Goal: Information Seeking & Learning: Learn about a topic

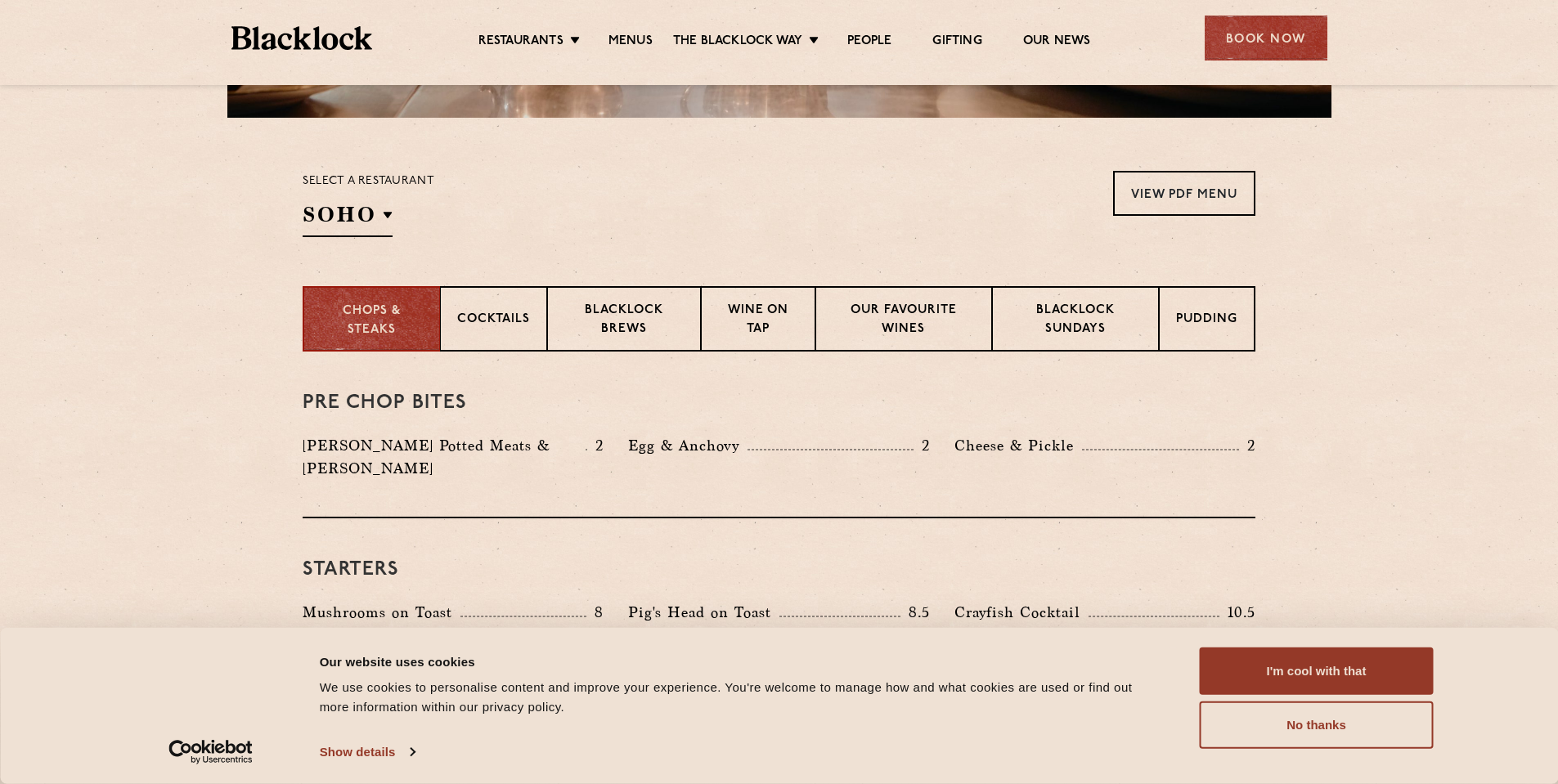
scroll to position [654, 0]
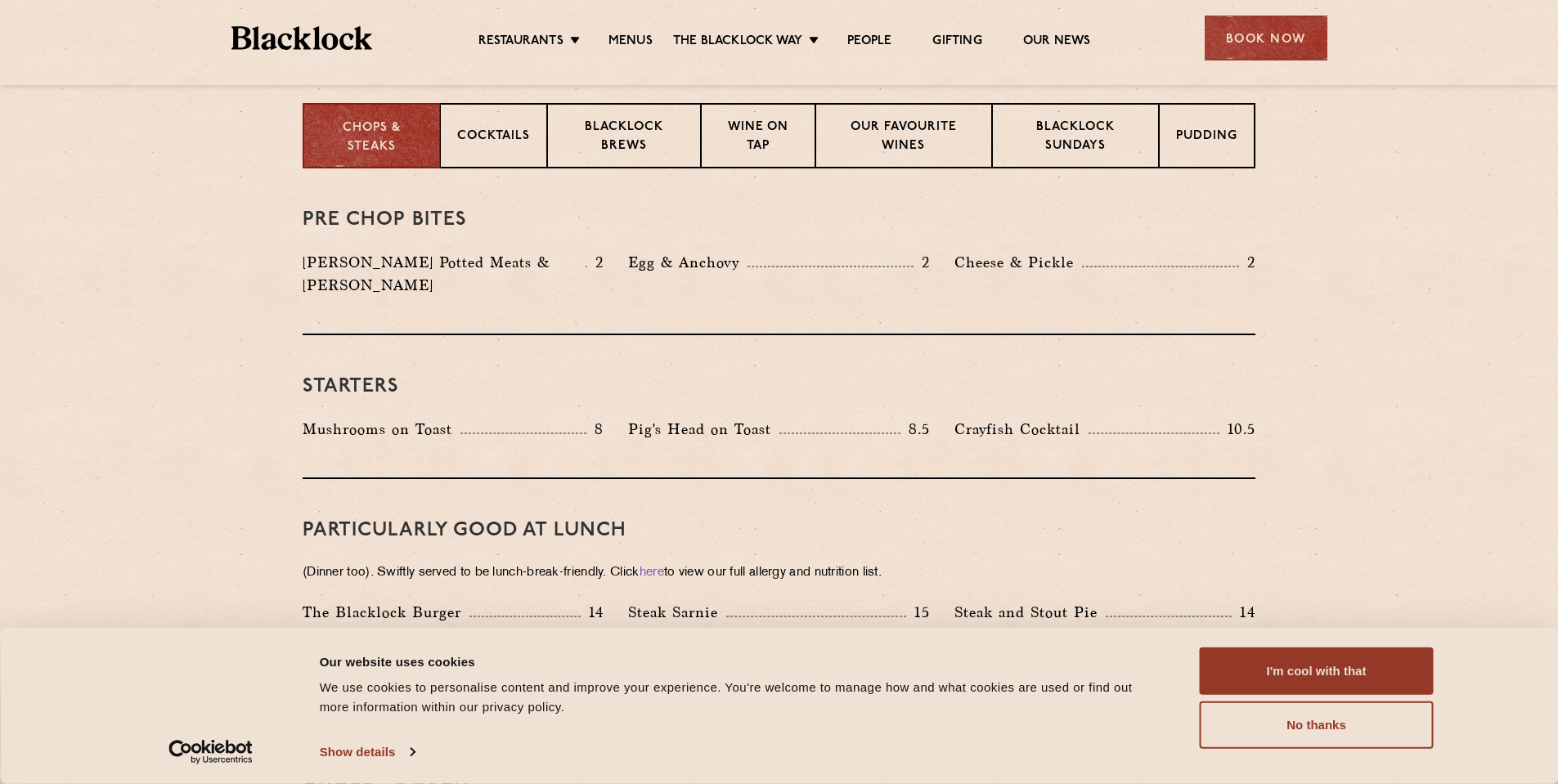
click at [452, 264] on p "[PERSON_NAME] Potted Meats & [PERSON_NAME]" at bounding box center [444, 273] width 283 height 46
drag, startPoint x: 452, startPoint y: 264, endPoint x: 508, endPoint y: 265, distance: 56.0
click at [508, 265] on p "[PERSON_NAME] Potted Meats & [PERSON_NAME]" at bounding box center [444, 273] width 283 height 46
click at [480, 266] on p "[PERSON_NAME] Potted Meats & [PERSON_NAME]" at bounding box center [444, 273] width 283 height 46
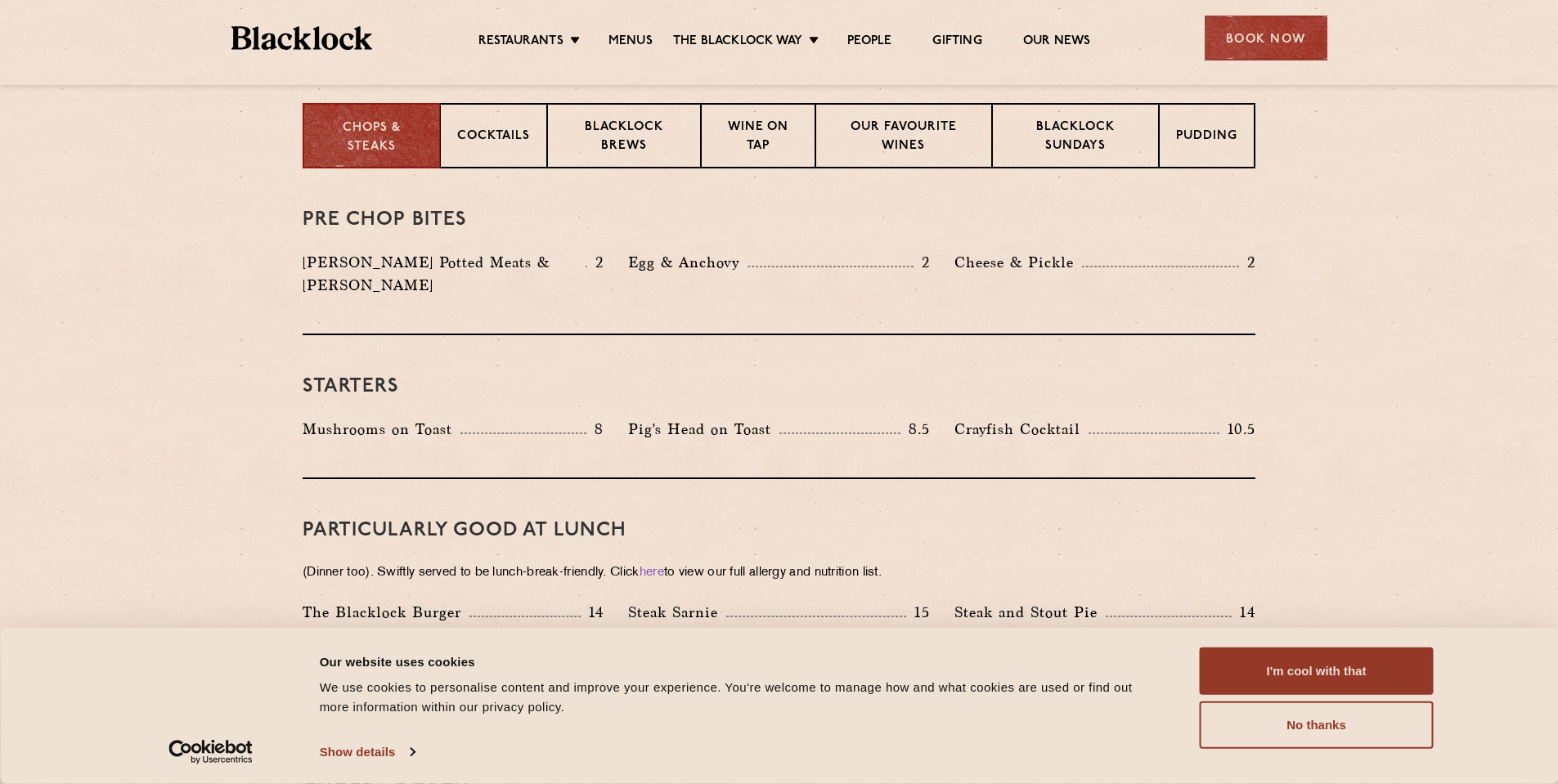
click at [439, 267] on p "[PERSON_NAME] Potted Meats & [PERSON_NAME]" at bounding box center [444, 273] width 283 height 46
drag, startPoint x: 439, startPoint y: 267, endPoint x: 463, endPoint y: 264, distance: 24.2
click at [444, 266] on p "[PERSON_NAME] Potted Meats & [PERSON_NAME]" at bounding box center [444, 273] width 283 height 46
click at [651, 258] on p "Egg & Anchovy" at bounding box center [688, 263] width 120 height 23
drag, startPoint x: 651, startPoint y: 258, endPoint x: 715, endPoint y: 264, distance: 64.3
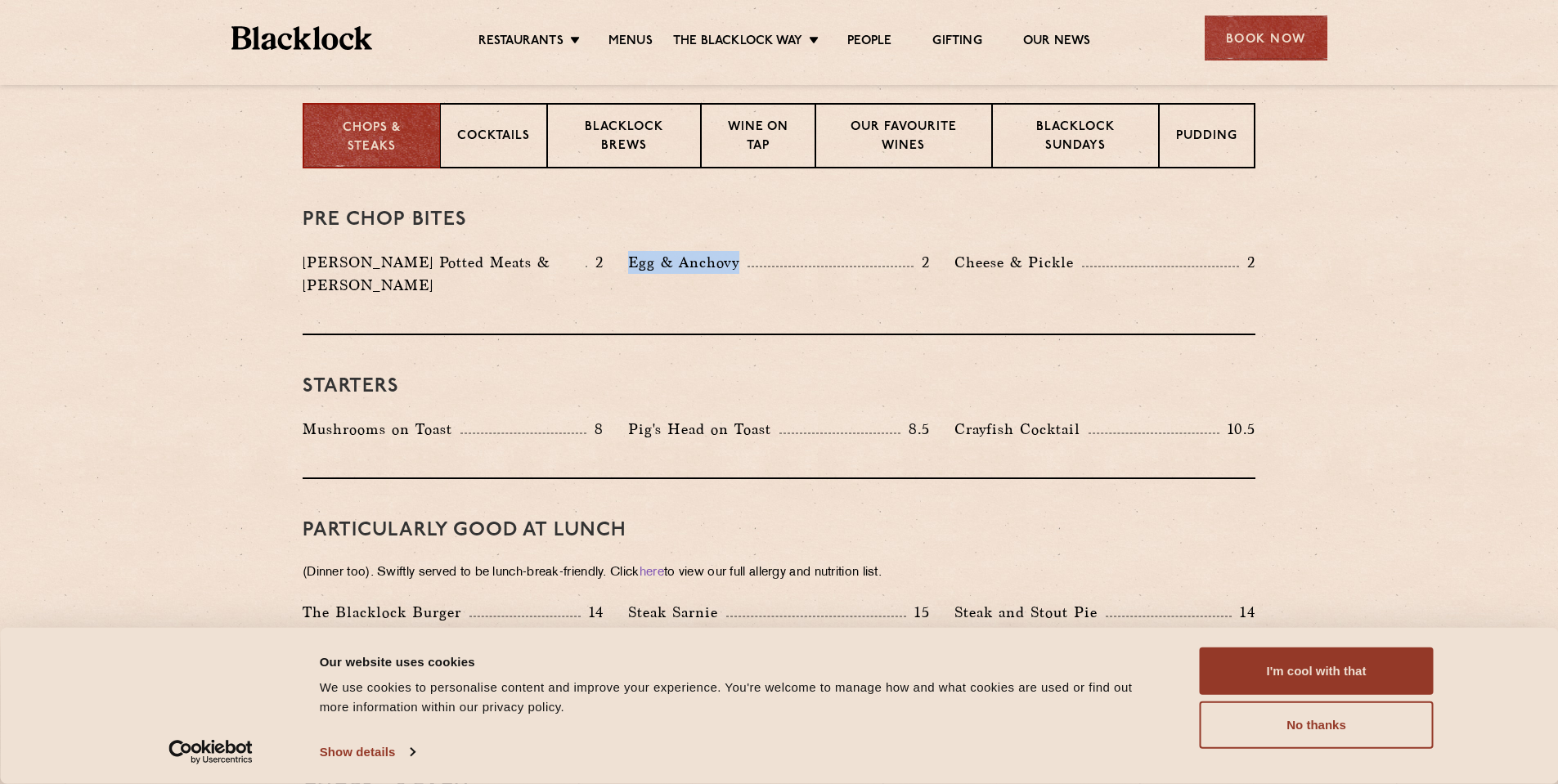
click at [715, 264] on p "Egg & Anchovy" at bounding box center [688, 263] width 120 height 23
click at [1018, 250] on div "Pre Chop Bites [PERSON_NAME] Potted Meats & Kimchi 2 Egg & Anchovy 2 Cheese & P…" at bounding box center [779, 252] width 952 height 167
drag, startPoint x: 1021, startPoint y: 248, endPoint x: 1009, endPoint y: 250, distance: 12.2
click at [1022, 248] on div "Pre Chop Bites [PERSON_NAME] Potted Meats & Kimchi 2 Egg & Anchovy 2 Cheese & P…" at bounding box center [779, 252] width 952 height 167
drag, startPoint x: 986, startPoint y: 260, endPoint x: 1061, endPoint y: 264, distance: 75.1
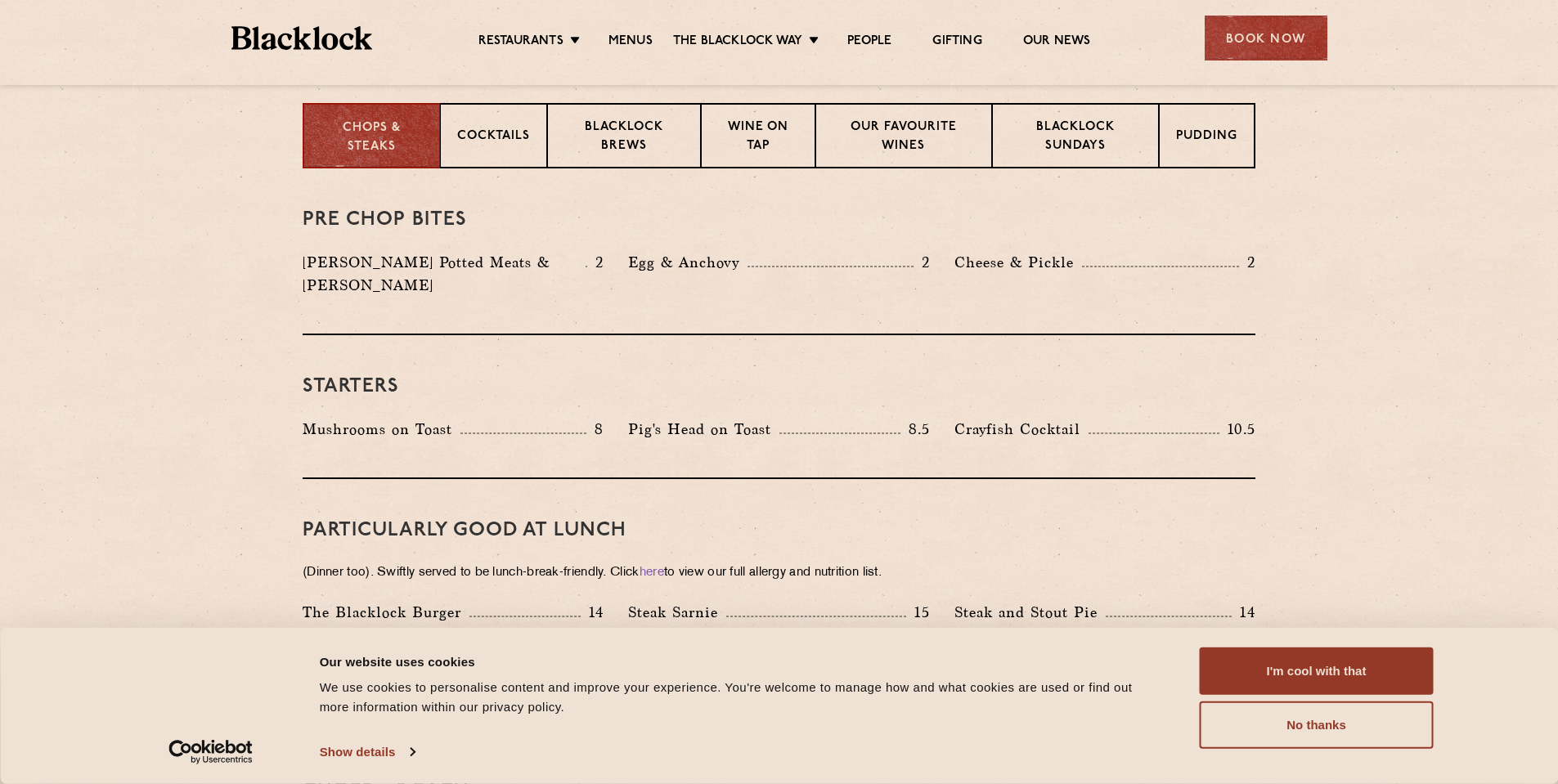
click at [987, 258] on p "Cheese & Pickle" at bounding box center [1018, 263] width 128 height 23
drag, startPoint x: 1061, startPoint y: 264, endPoint x: 1087, endPoint y: 265, distance: 26.0
click at [1083, 264] on div "Cheese & Pickle 2" at bounding box center [1104, 263] width 301 height 23
click at [983, 260] on p "Cheese & Pickle" at bounding box center [1018, 263] width 128 height 23
drag, startPoint x: 985, startPoint y: 260, endPoint x: 1036, endPoint y: 260, distance: 51.0
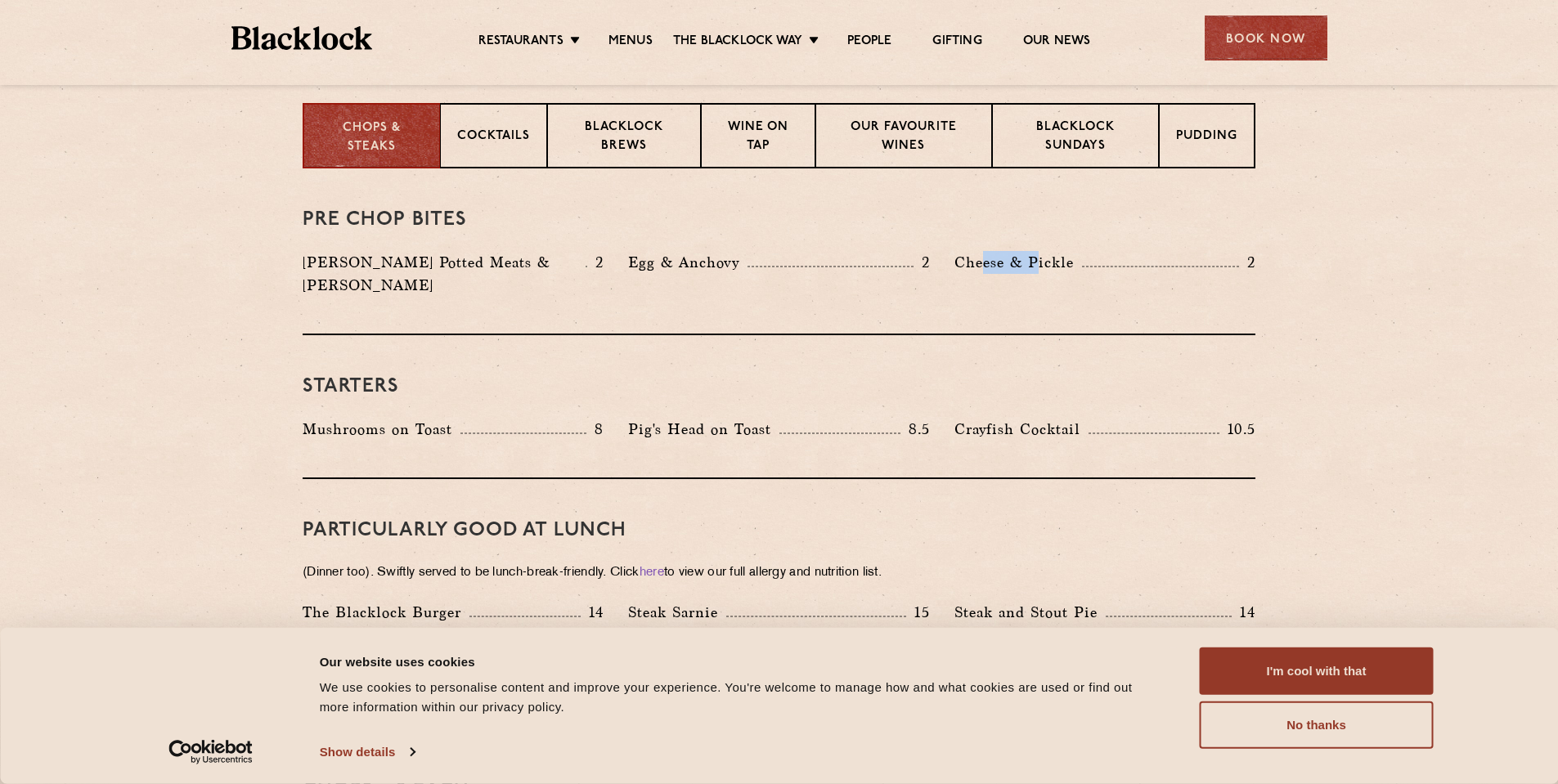
click at [1036, 260] on p "Cheese & Pickle" at bounding box center [1018, 263] width 128 height 23
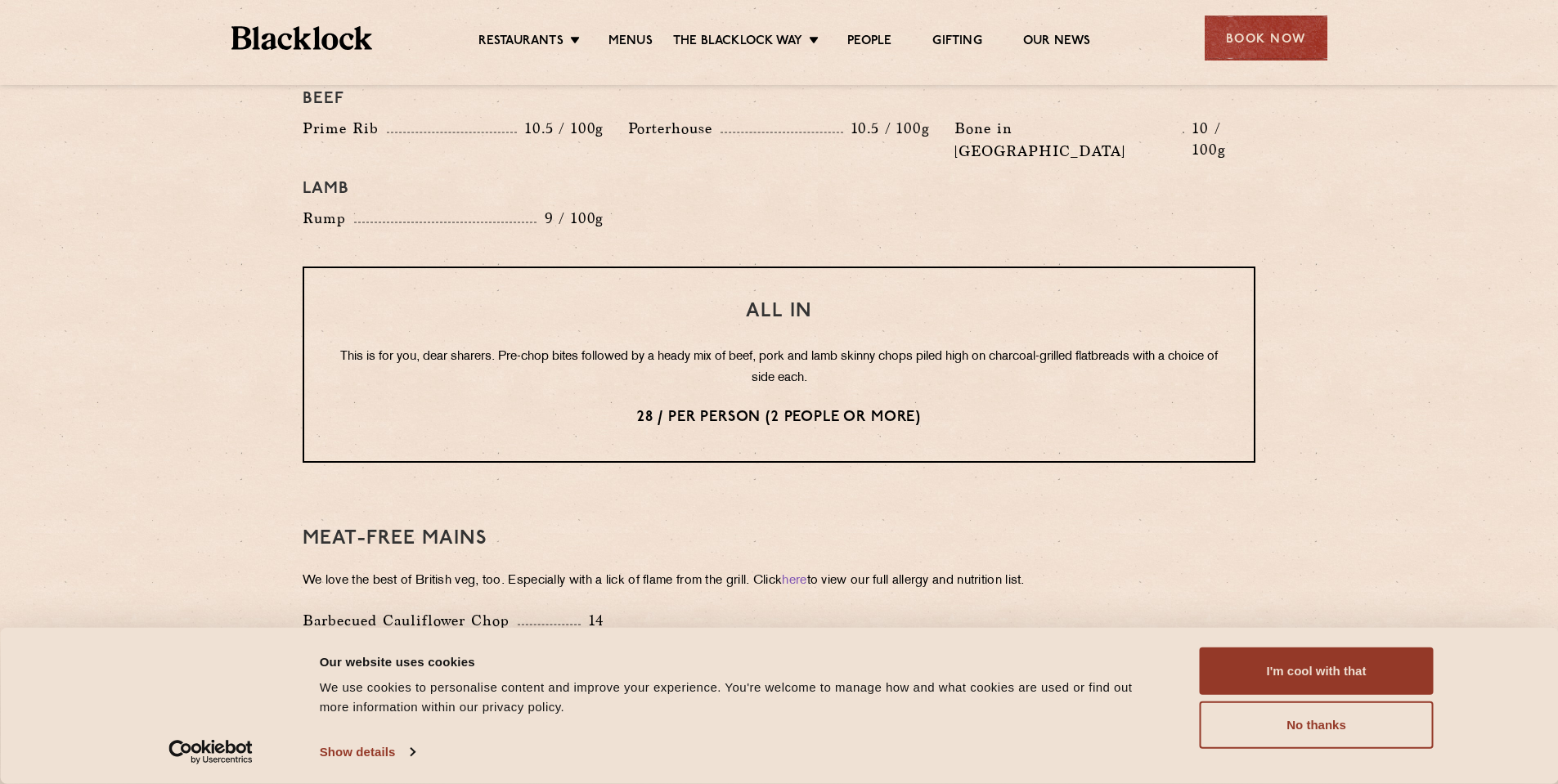
scroll to position [1962, 0]
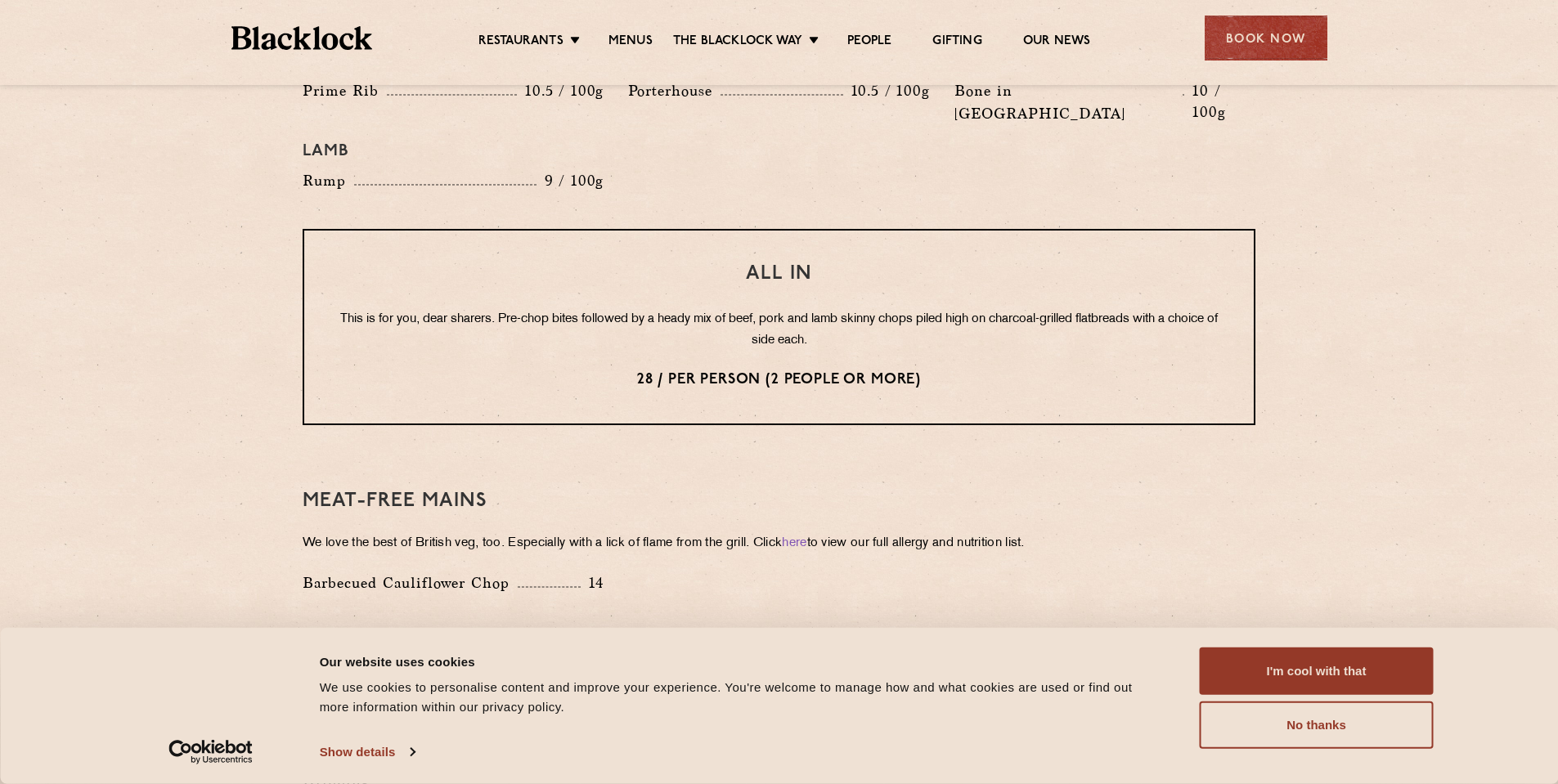
click at [549, 309] on p "This is for you, dear sharers. Pre-chop bites followed by a heady mix of beef, …" at bounding box center [778, 330] width 884 height 43
drag, startPoint x: 549, startPoint y: 274, endPoint x: 922, endPoint y: 274, distance: 373.0
click at [913, 309] on p "This is for you, dear sharers. Pre-chop bites followed by a heady mix of beef, …" at bounding box center [778, 330] width 884 height 43
click at [747, 309] on p "This is for you, dear sharers. Pre-chop bites followed by a heady mix of beef, …" at bounding box center [778, 330] width 884 height 43
click at [729, 309] on p "This is for you, dear sharers. Pre-chop bites followed by a heady mix of beef, …" at bounding box center [778, 330] width 884 height 43
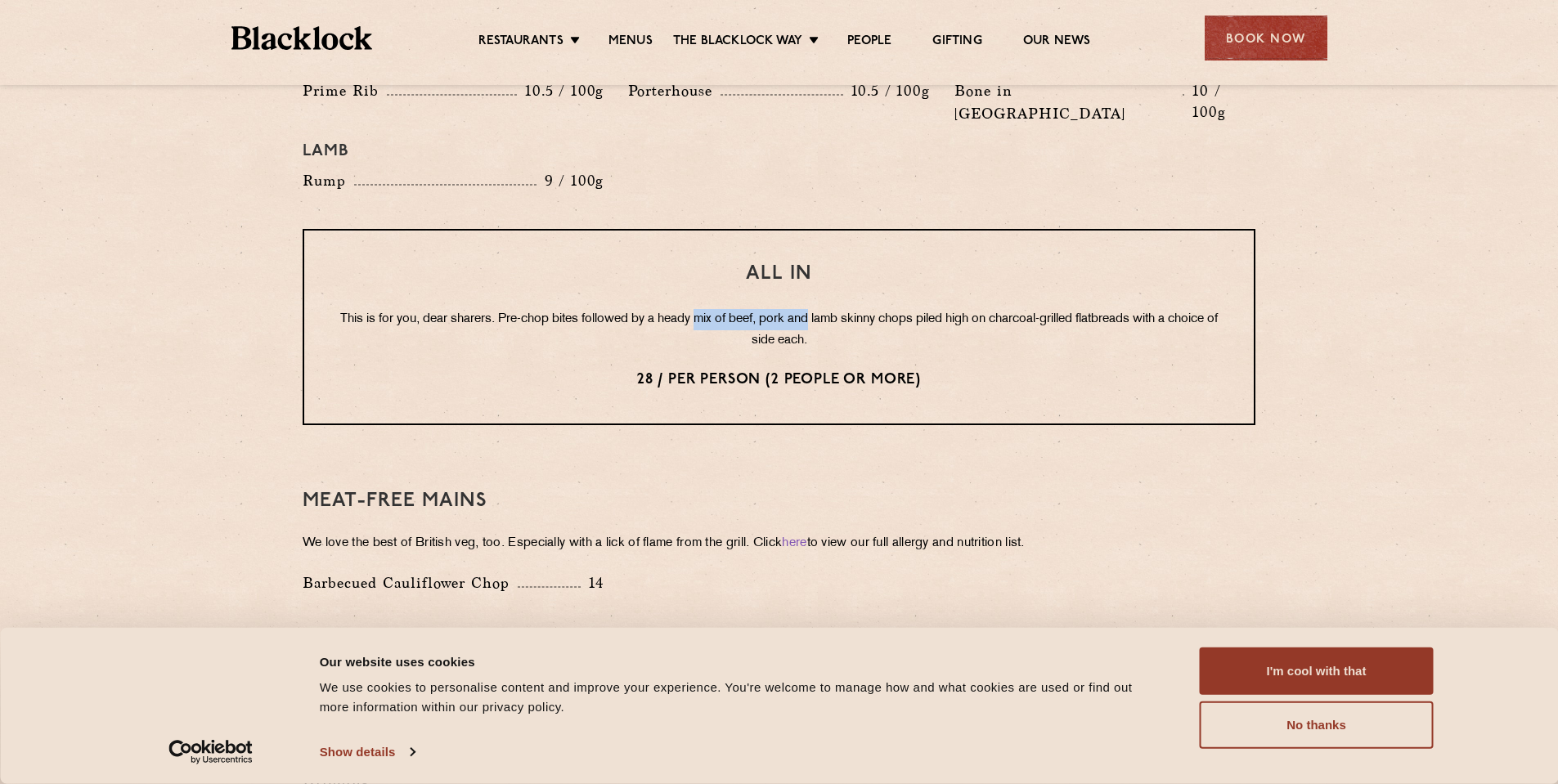
drag, startPoint x: 729, startPoint y: 273, endPoint x: 831, endPoint y: 274, distance: 102.0
click at [829, 309] on p "This is for you, dear sharers. Pre-chop bites followed by a heady mix of beef, …" at bounding box center [778, 330] width 884 height 43
click at [781, 309] on p "This is for you, dear sharers. Pre-chop bites followed by a heady mix of beef, …" at bounding box center [778, 330] width 884 height 43
click at [806, 309] on p "This is for you, dear sharers. Pre-chop bites followed by a heady mix of beef, …" at bounding box center [778, 330] width 884 height 43
click at [862, 309] on p "This is for you, dear sharers. Pre-chop bites followed by a heady mix of beef, …" at bounding box center [778, 330] width 884 height 43
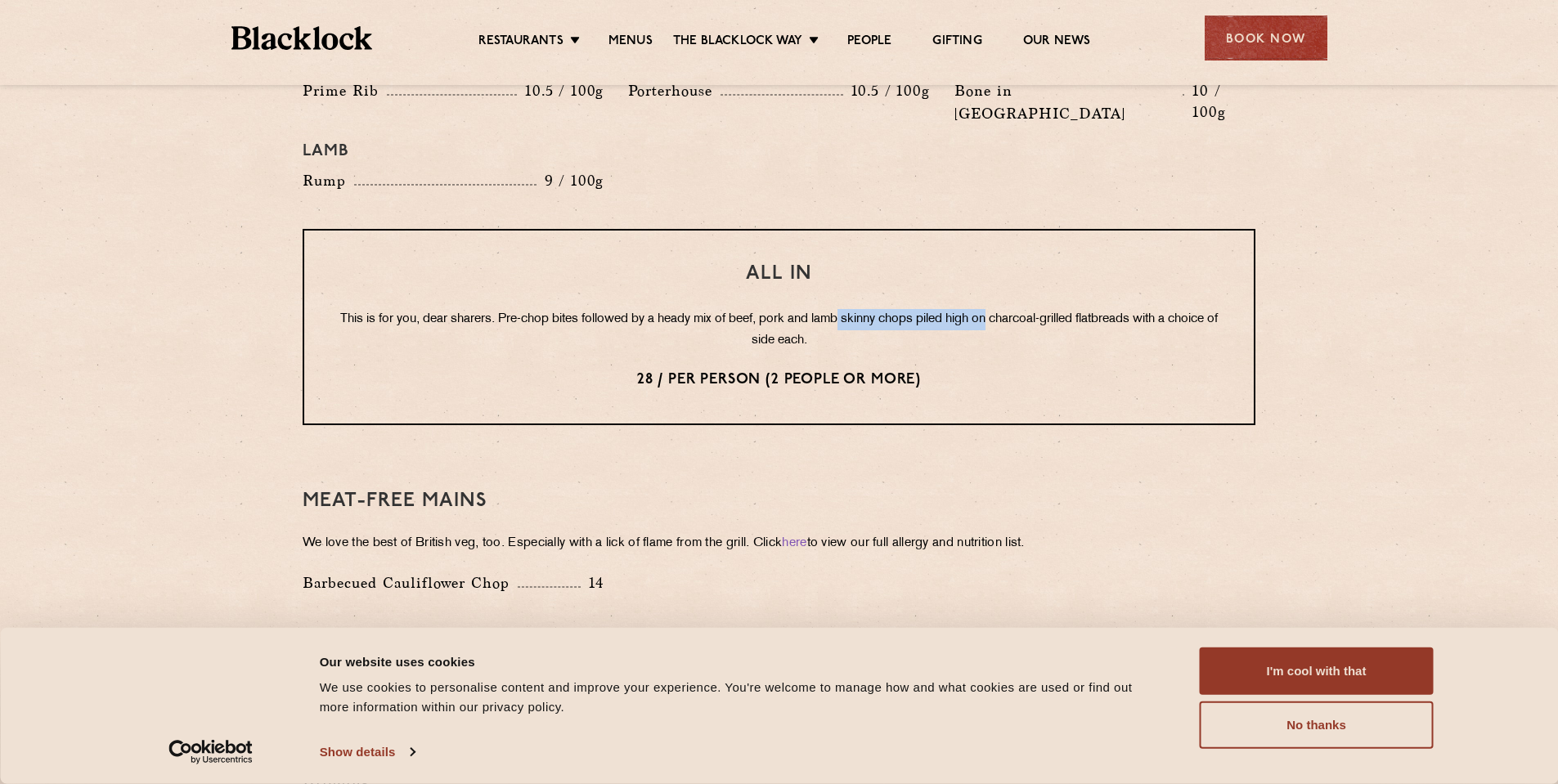
drag, startPoint x: 929, startPoint y: 268, endPoint x: 1009, endPoint y: 275, distance: 80.3
click at [1007, 309] on p "This is for you, dear sharers. Pre-chop bites followed by a heady mix of beef, …" at bounding box center [778, 330] width 884 height 43
click at [1119, 309] on p "This is for you, dear sharers. Pre-chop bites followed by a heady mix of beef, …" at bounding box center [778, 330] width 884 height 43
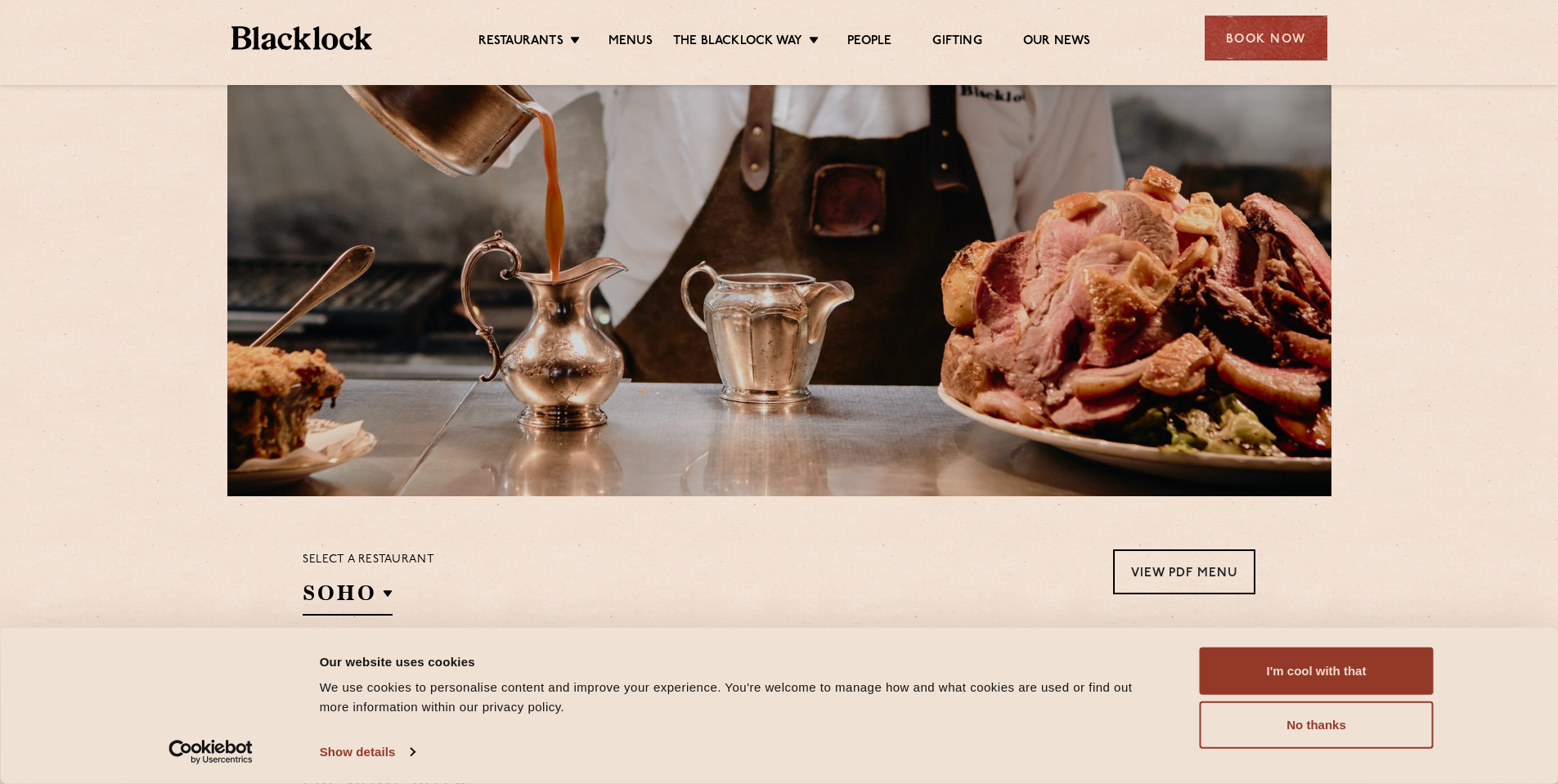
scroll to position [0, 0]
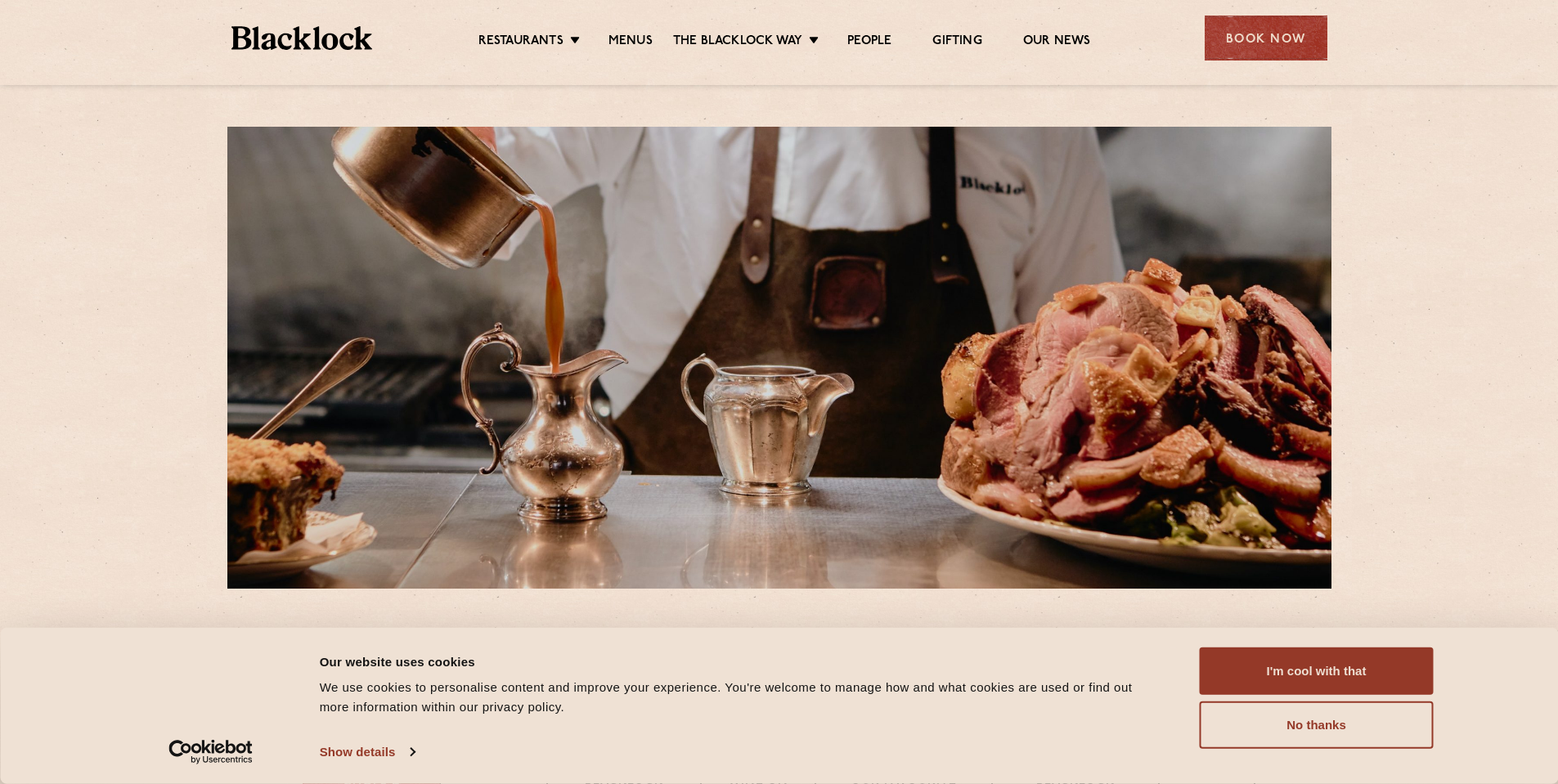
drag, startPoint x: 1024, startPoint y: 397, endPoint x: 1009, endPoint y: 232, distance: 165.7
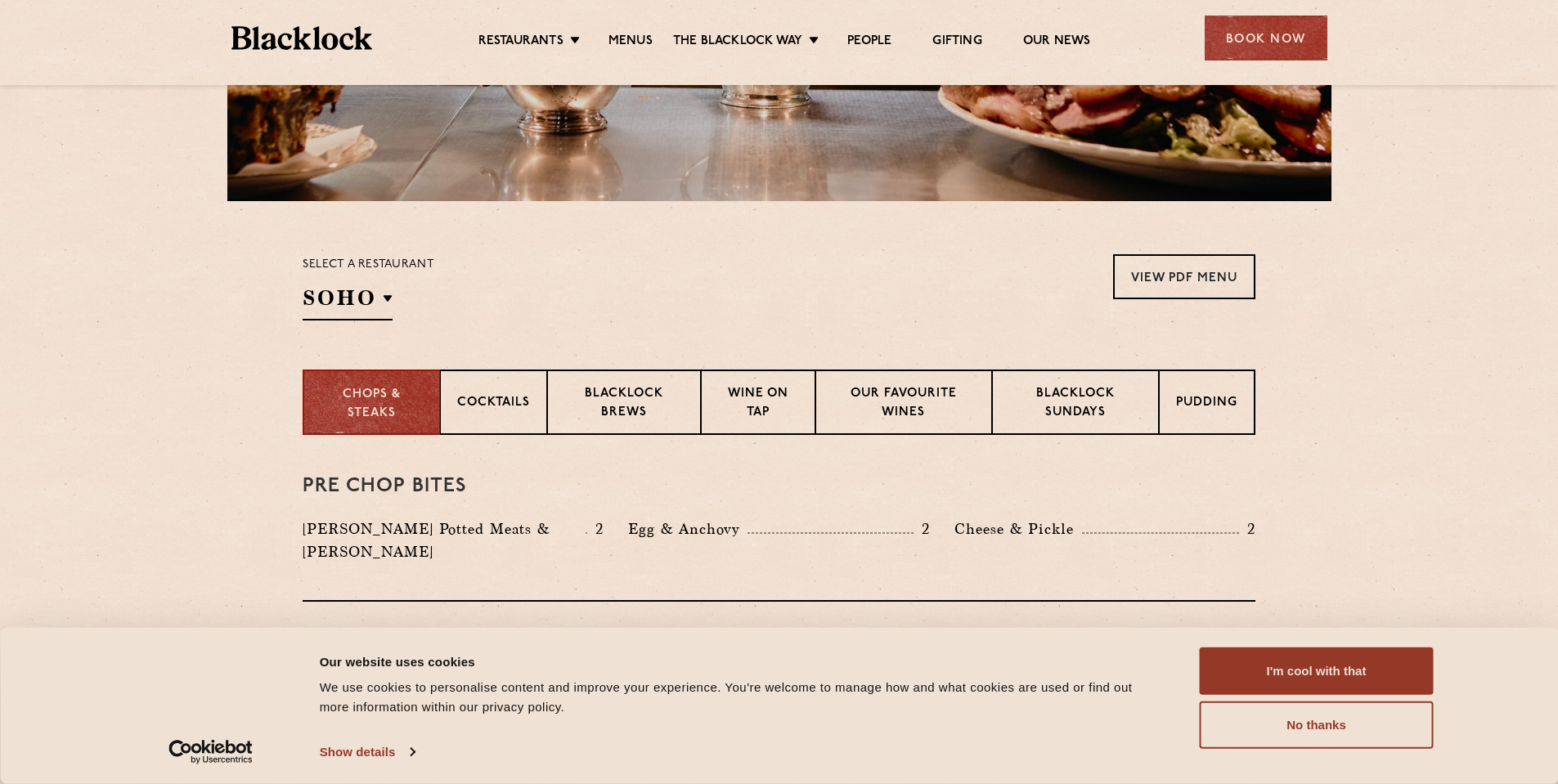
scroll to position [409, 0]
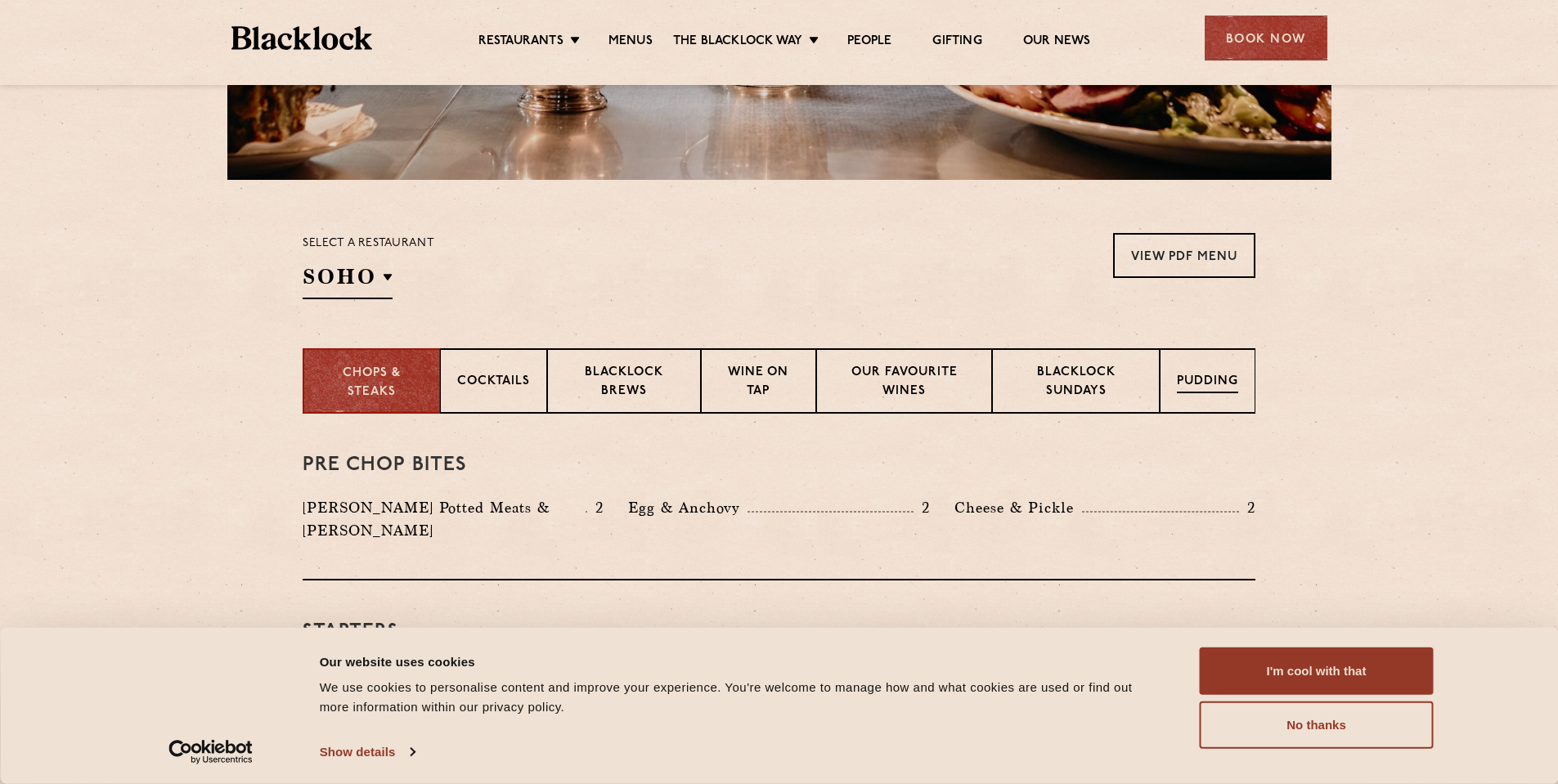
click at [1224, 374] on p "Pudding" at bounding box center [1207, 382] width 62 height 21
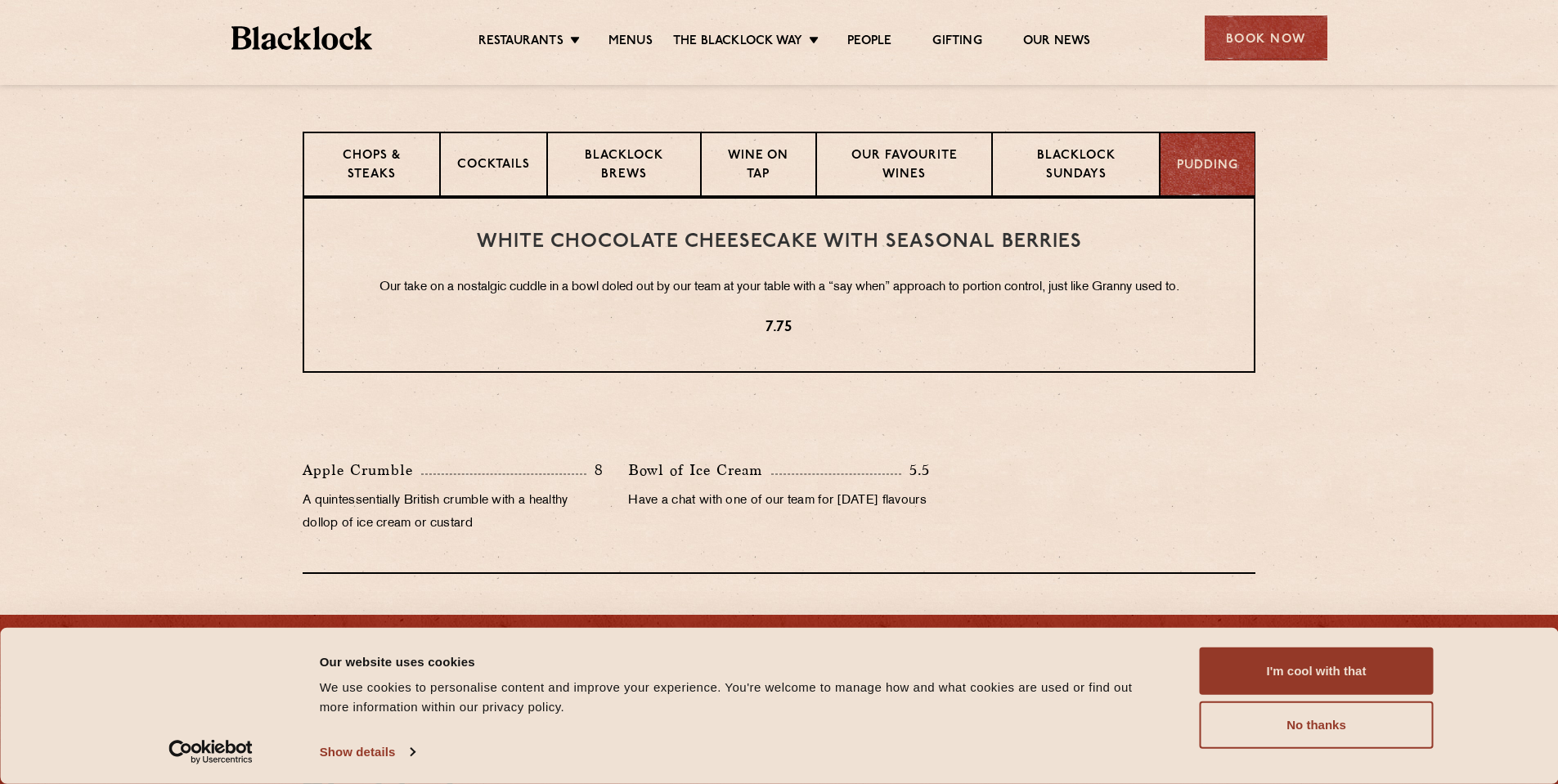
scroll to position [654, 0]
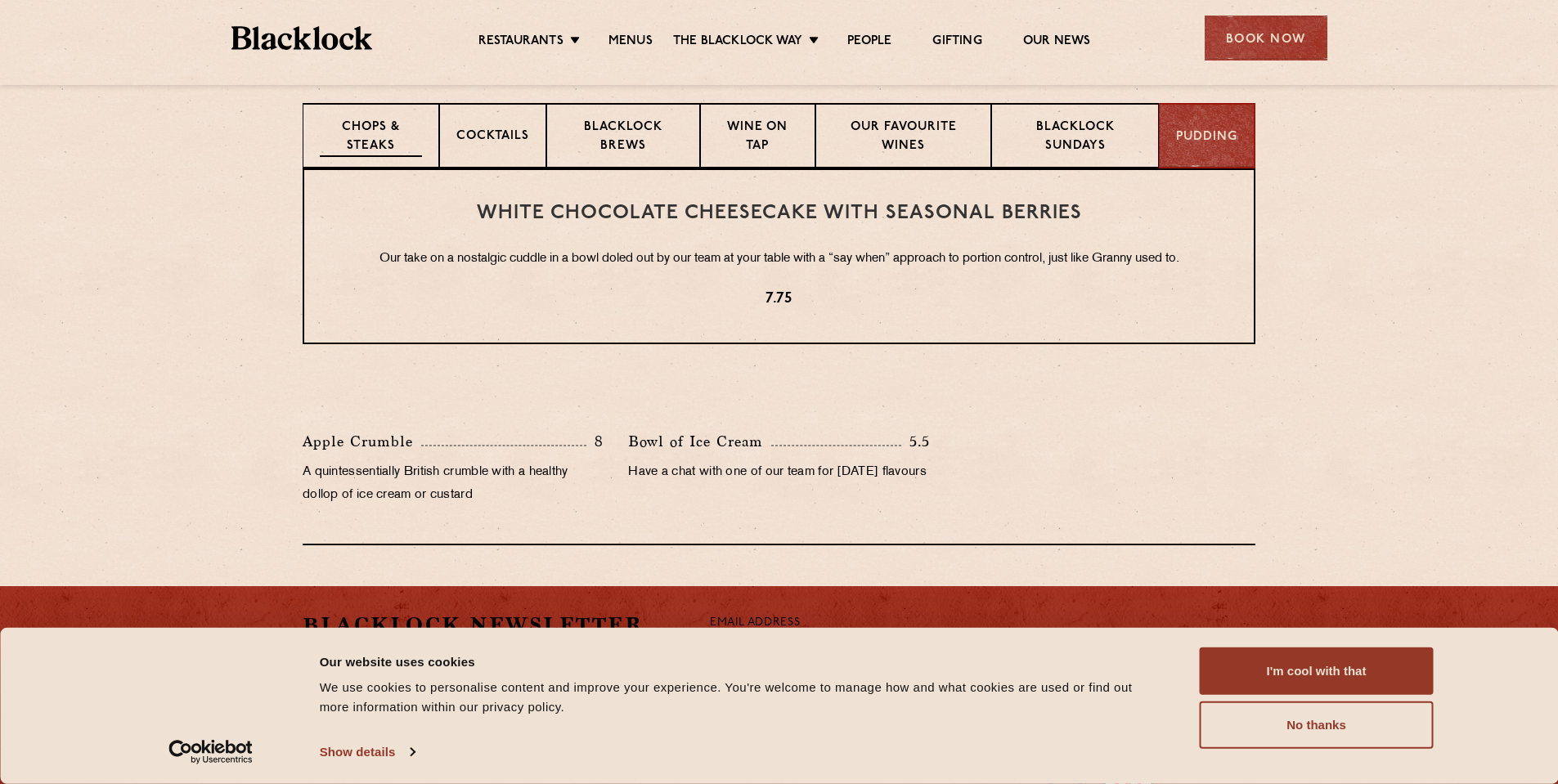
click at [375, 120] on p "Chops & Steaks" at bounding box center [371, 138] width 102 height 38
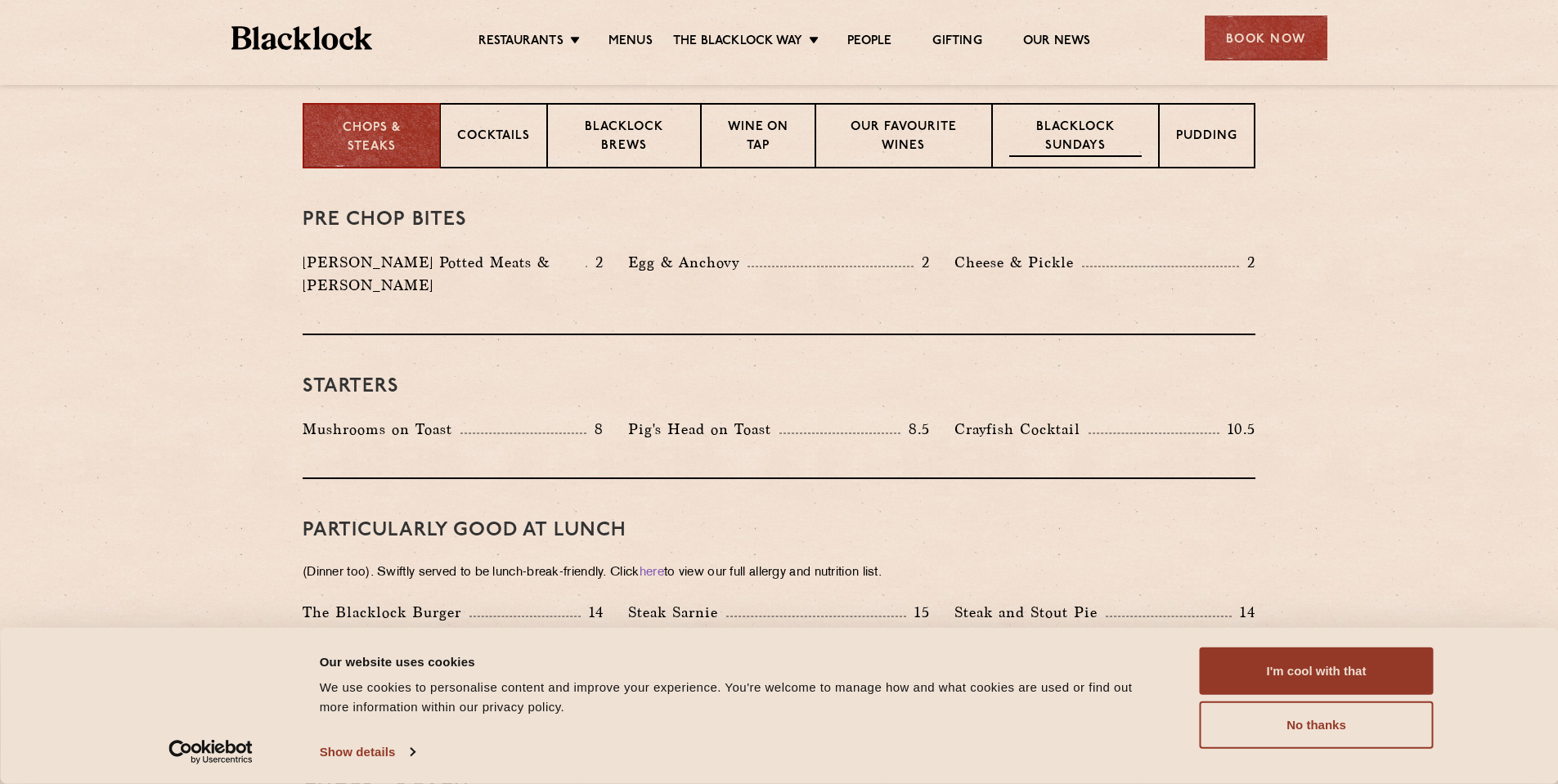
click at [1057, 148] on p "Blacklock Sundays" at bounding box center [1075, 138] width 132 height 38
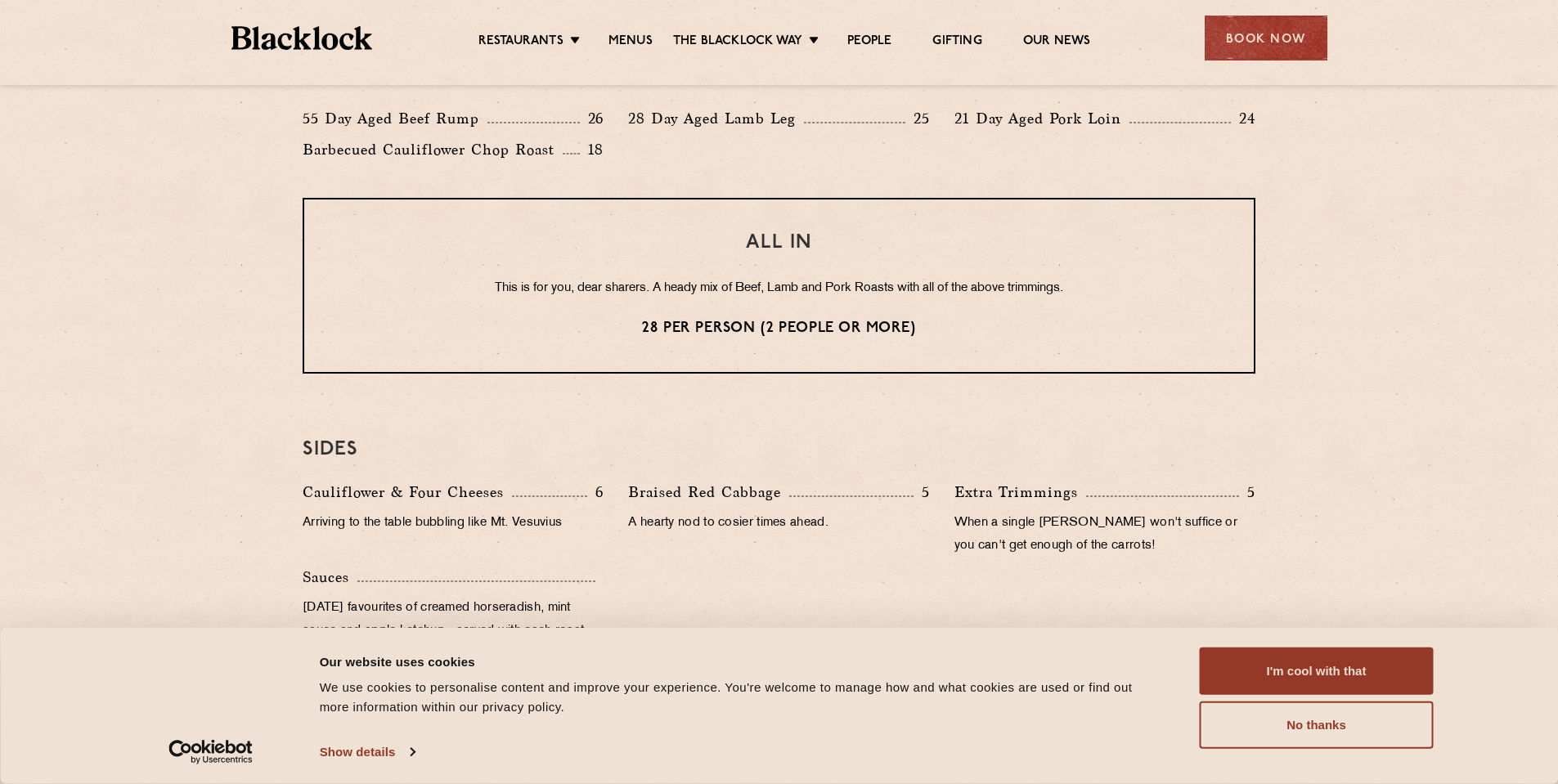
scroll to position [1471, 0]
